Goal: Information Seeking & Learning: Learn about a topic

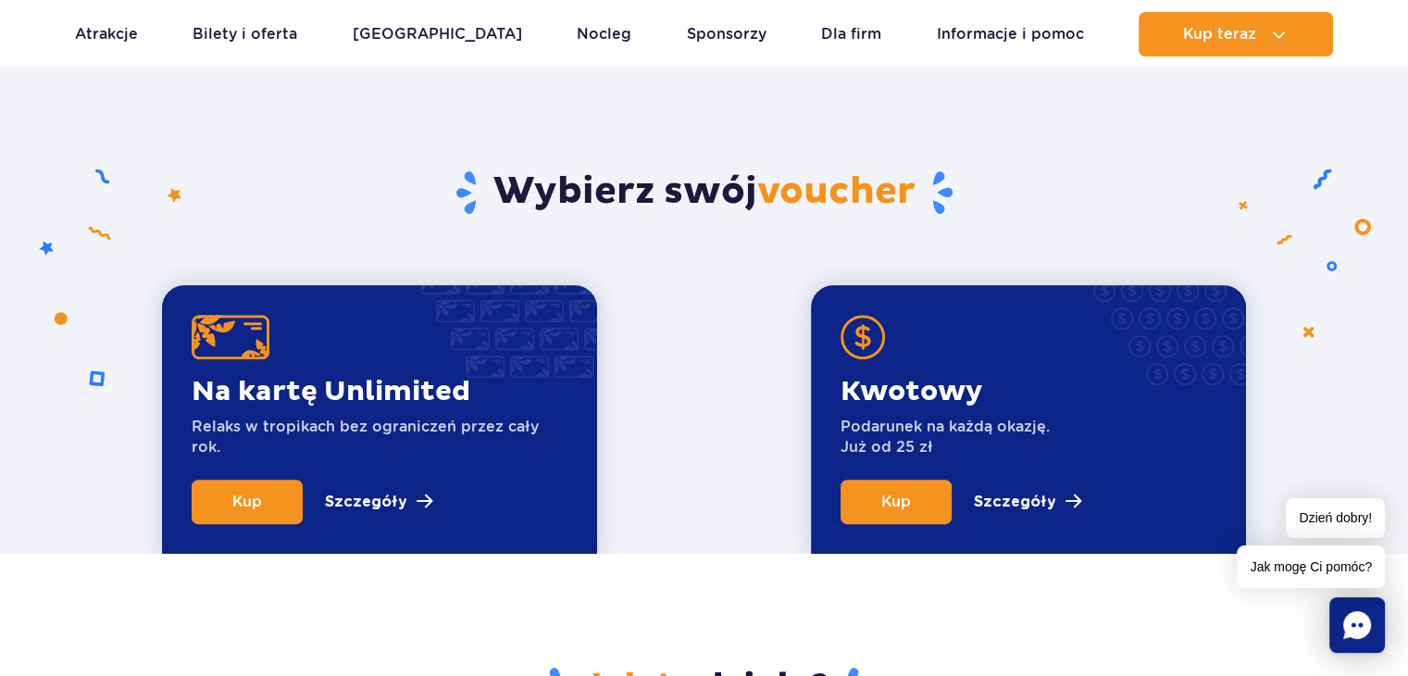
scroll to position [741, 0]
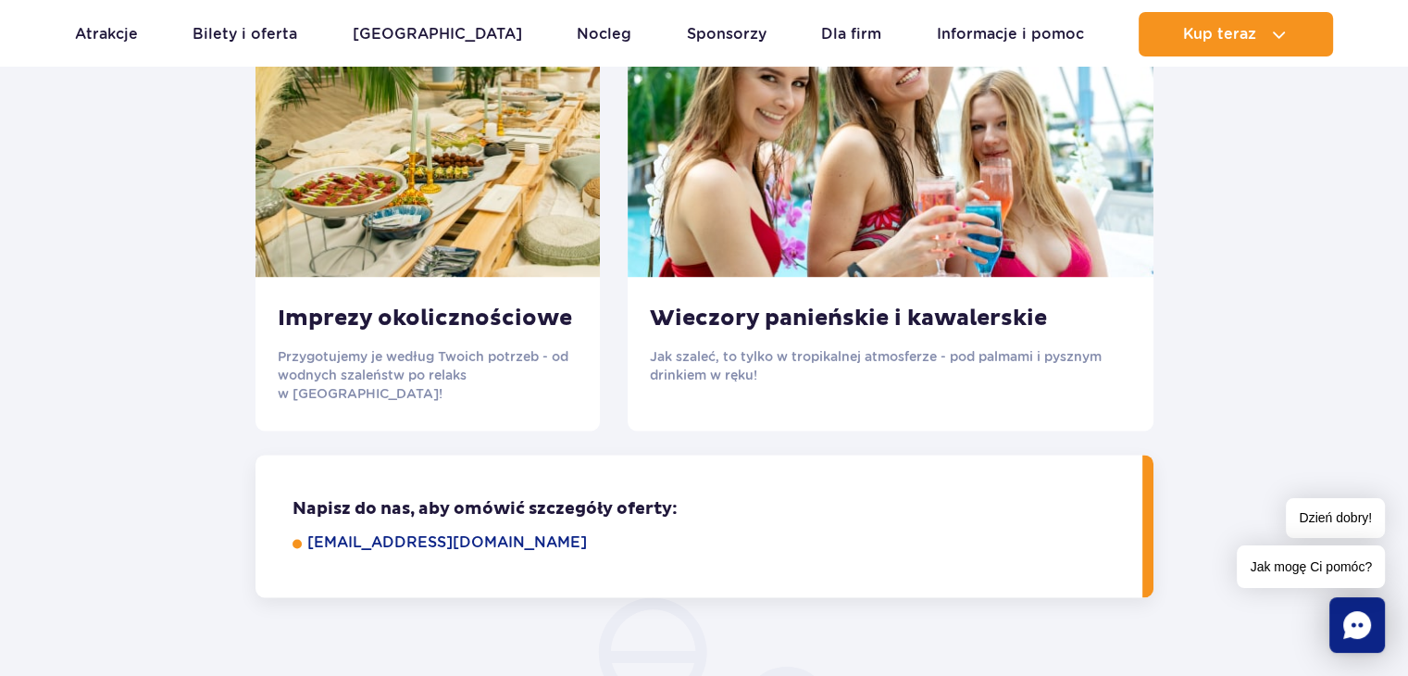
scroll to position [2500, 0]
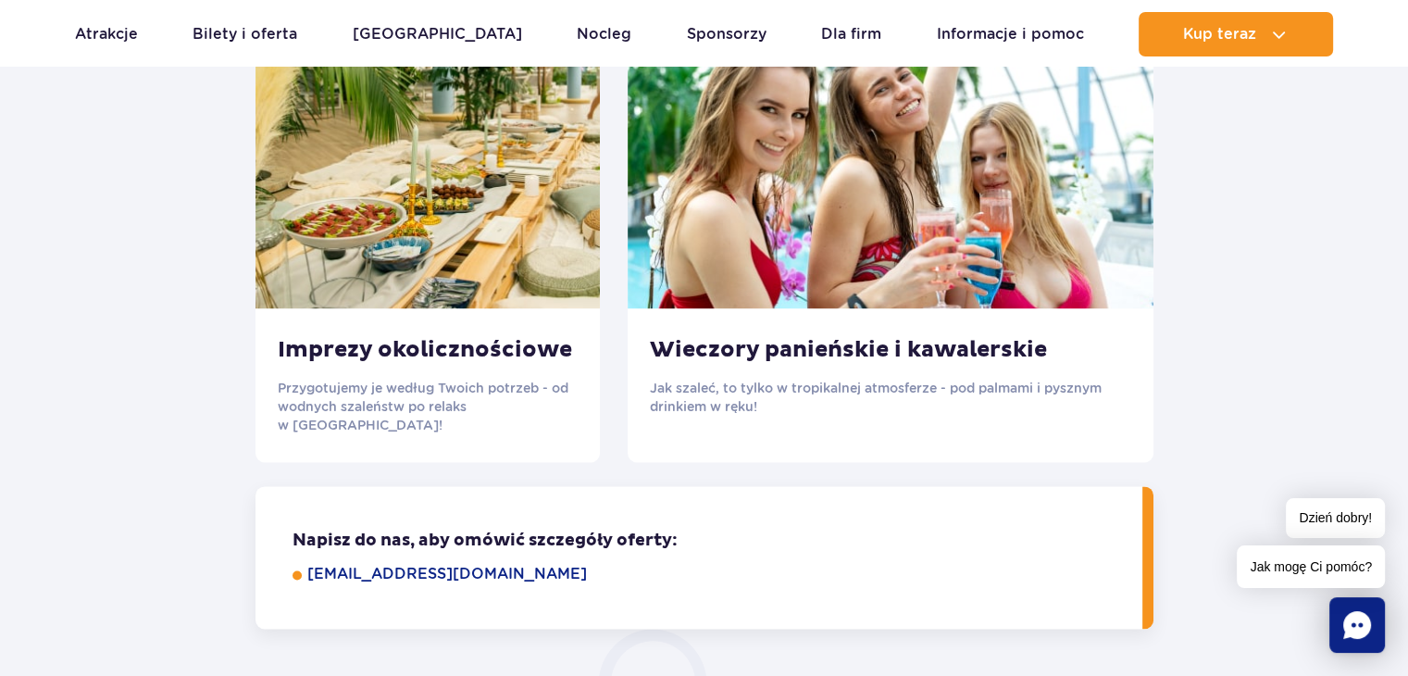
click at [844, 381] on div "Wieczory panieńskie i kawalerskie Jak szaleć, to tylko w tropikalnej atmosferze…" at bounding box center [891, 375] width 526 height 135
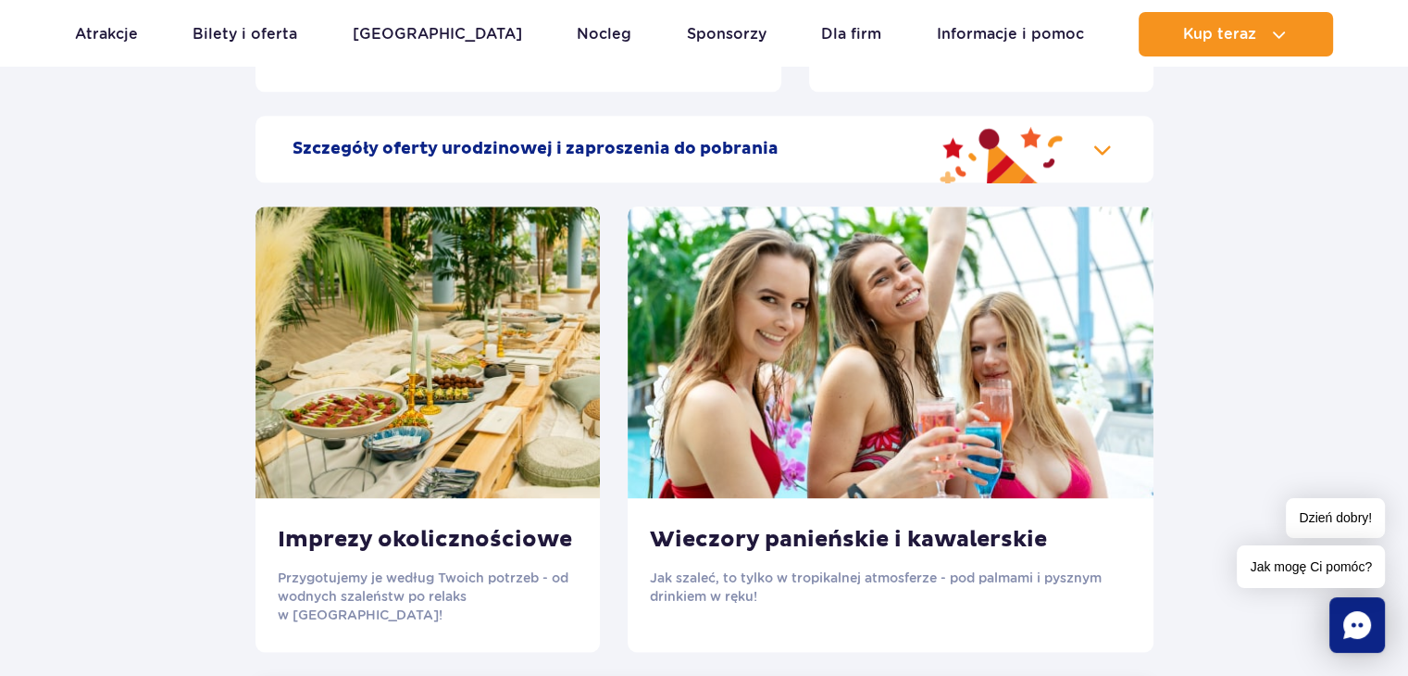
scroll to position [2315, 0]
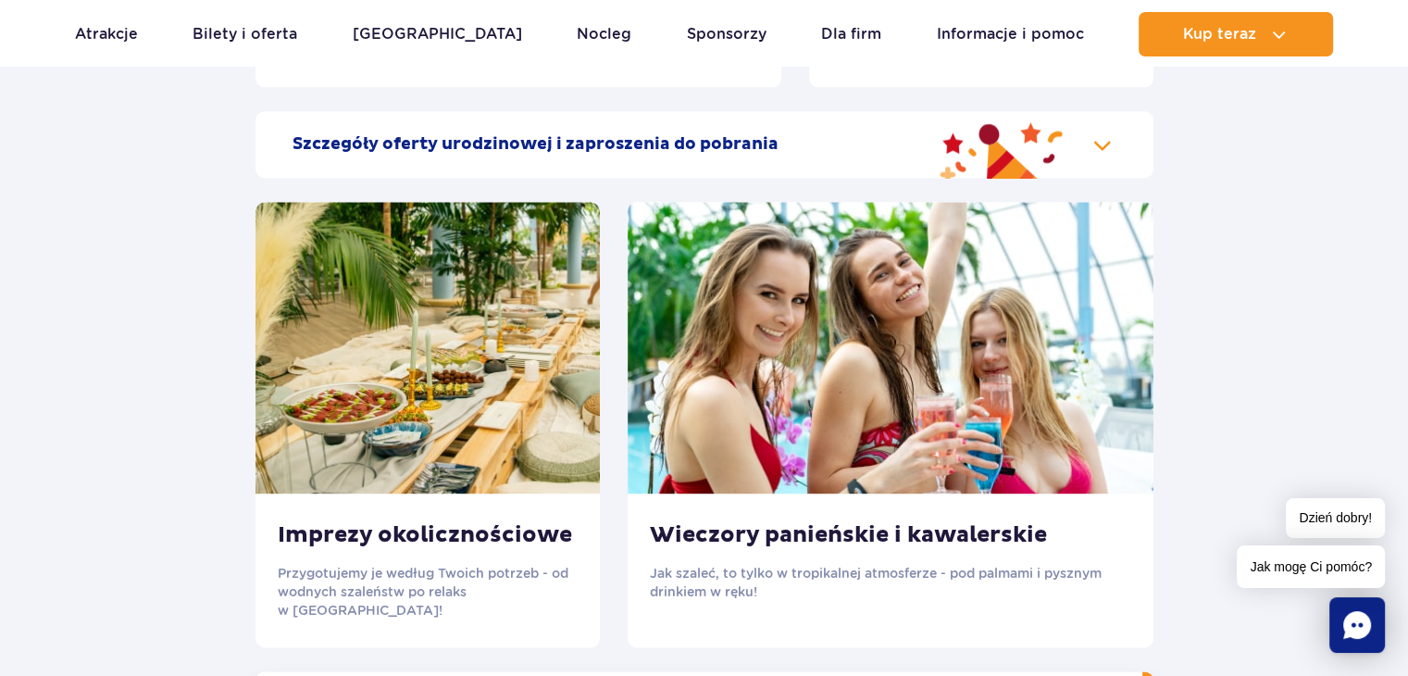
drag, startPoint x: 452, startPoint y: 594, endPoint x: 454, endPoint y: 423, distance: 170.4
click at [456, 569] on p "Przygotujemy je według Twoich potrzeb - od wodnych szaleństw po relaks w saunac…" at bounding box center [428, 592] width 300 height 56
click at [452, 375] on img at bounding box center [428, 348] width 344 height 292
click at [421, 424] on img at bounding box center [428, 348] width 344 height 292
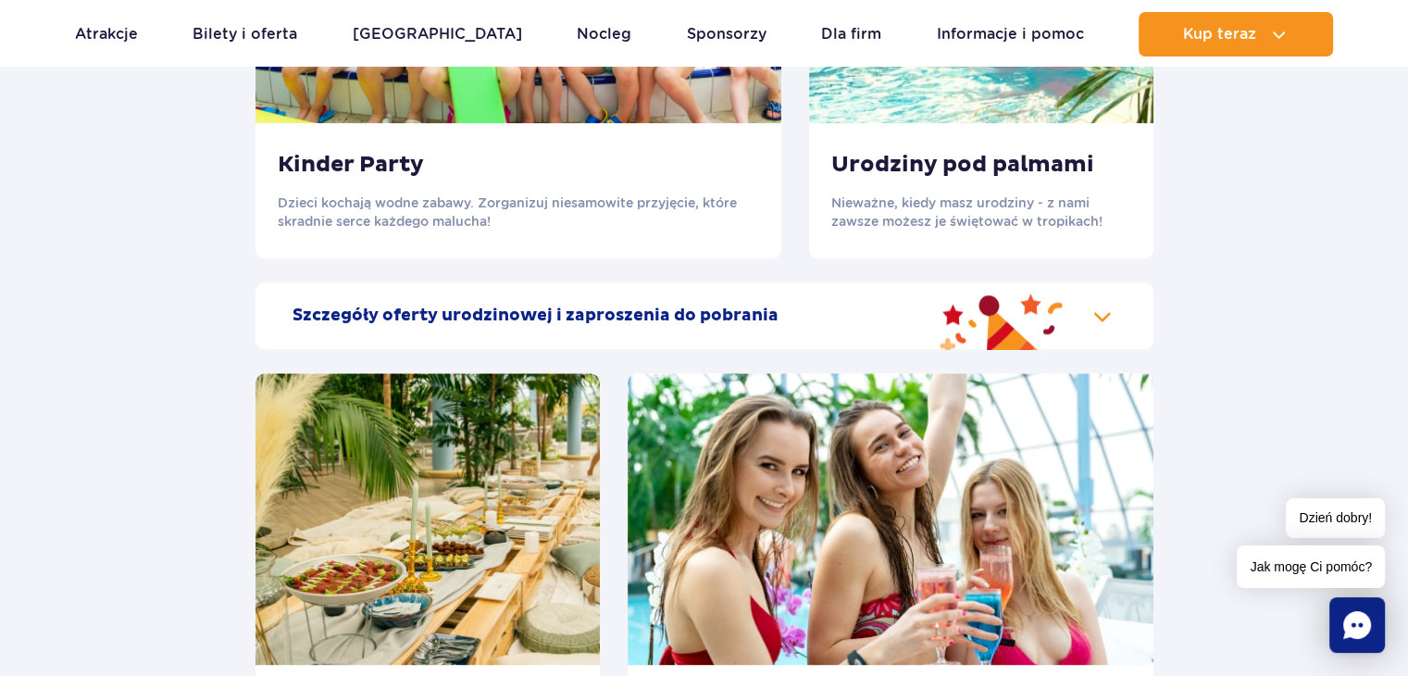
scroll to position [1944, 0]
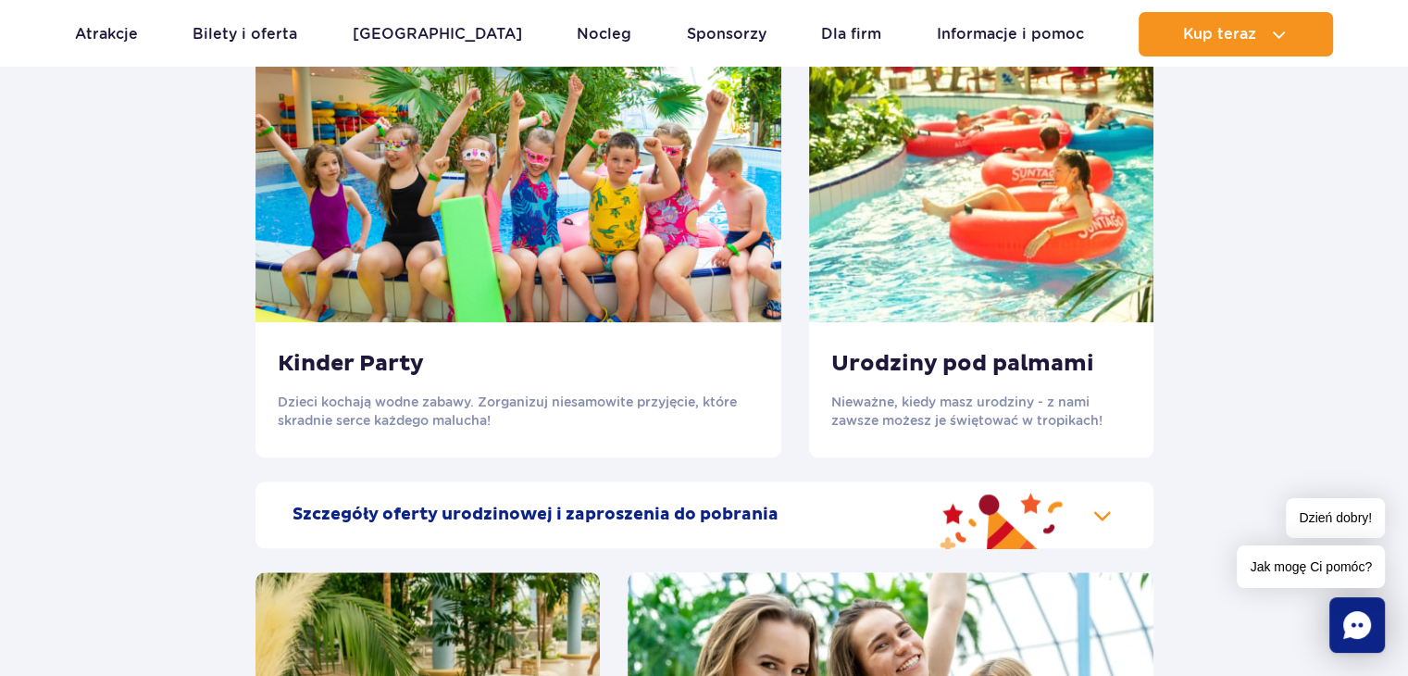
click at [619, 524] on h2 "Szczegóły oferty urodzinowej i zaproszenia do pobrania" at bounding box center [536, 515] width 486 height 22
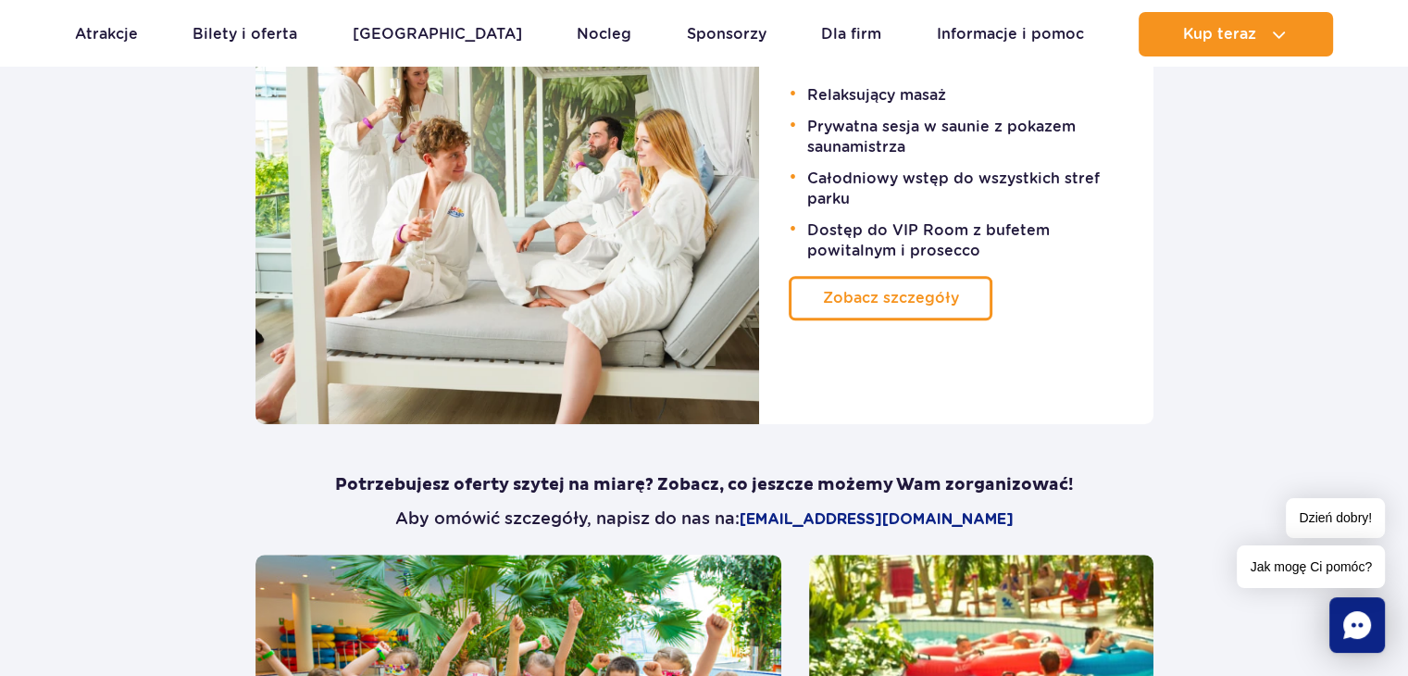
scroll to position [1389, 0]
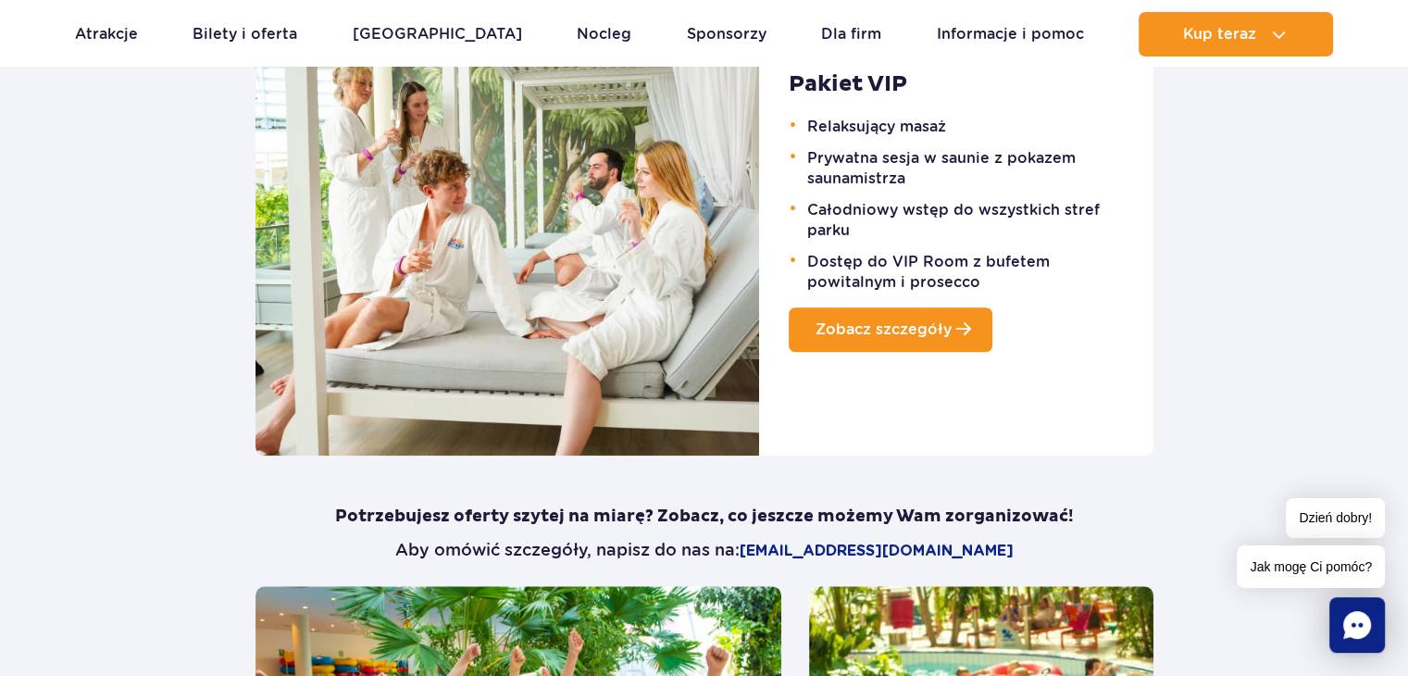
click at [896, 338] on span "Zobacz szczegóły" at bounding box center [884, 329] width 136 height 18
